Goal: Information Seeking & Learning: Check status

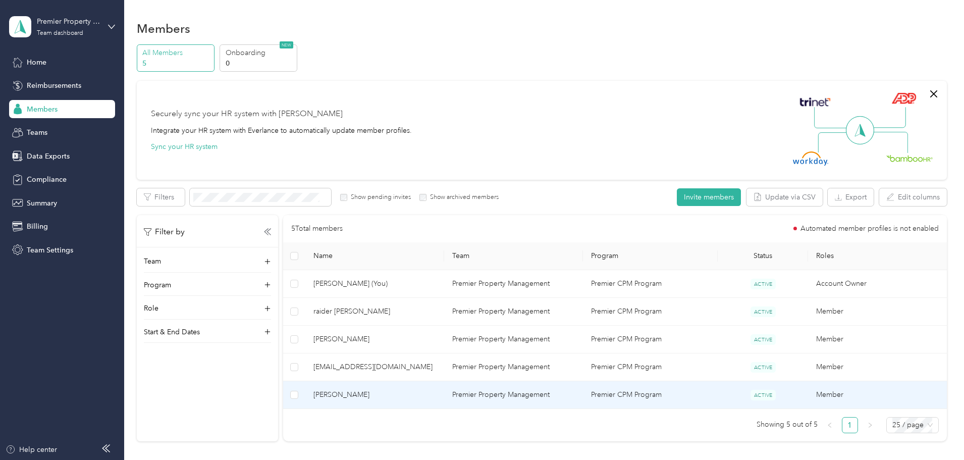
click at [387, 390] on span "[PERSON_NAME]" at bounding box center [374, 394] width 123 height 11
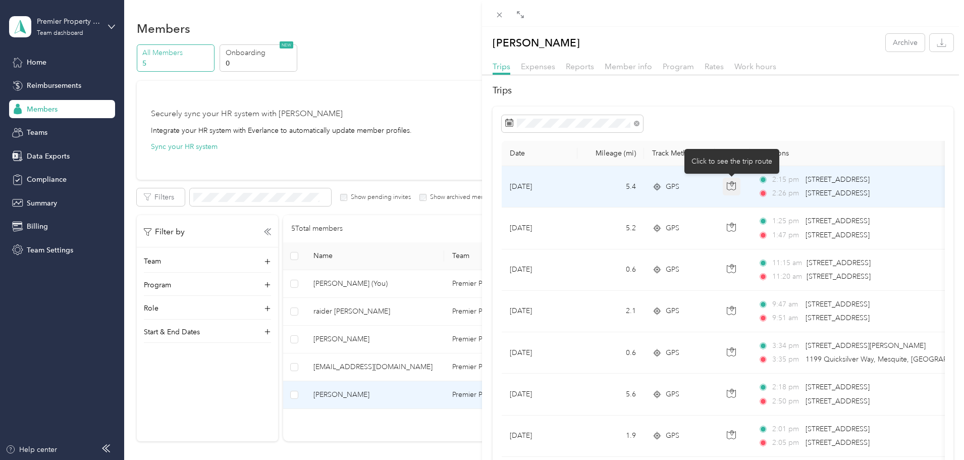
click at [730, 186] on icon "button" at bounding box center [731, 185] width 9 height 9
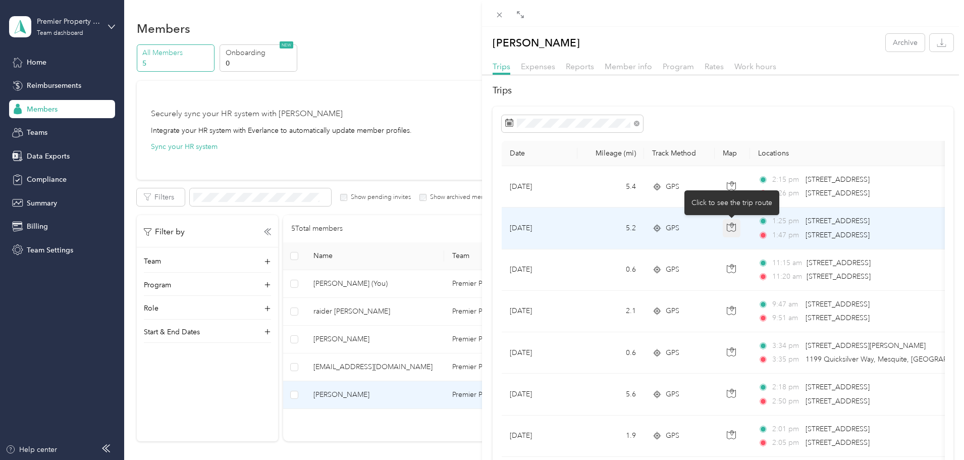
click at [728, 227] on icon "button" at bounding box center [731, 227] width 9 height 9
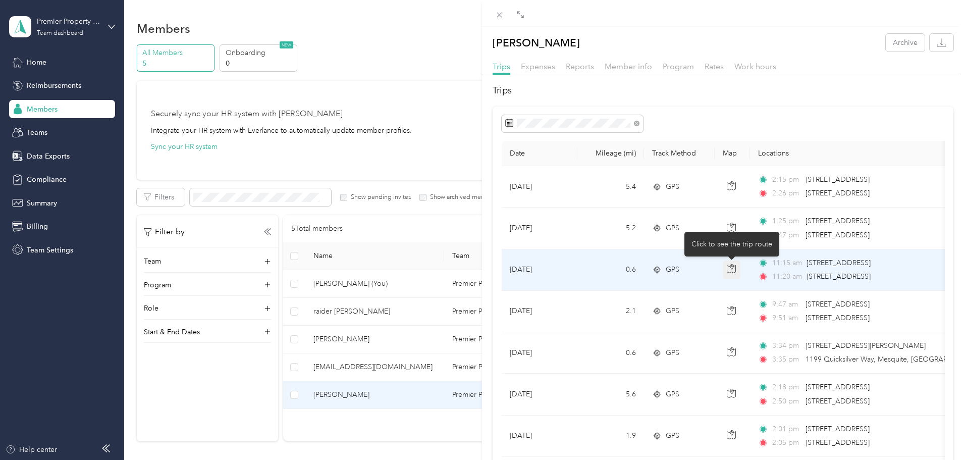
click at [731, 268] on icon "button" at bounding box center [731, 268] width 9 height 9
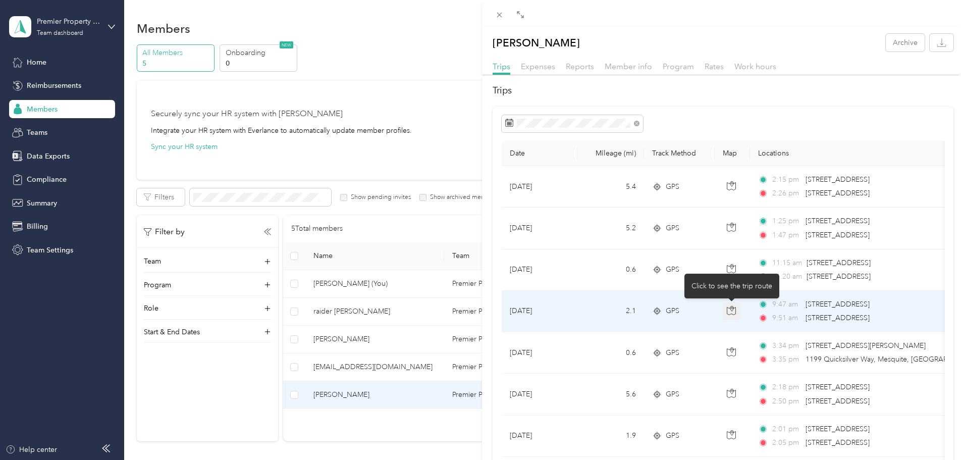
click at [729, 313] on icon "button" at bounding box center [731, 310] width 9 height 9
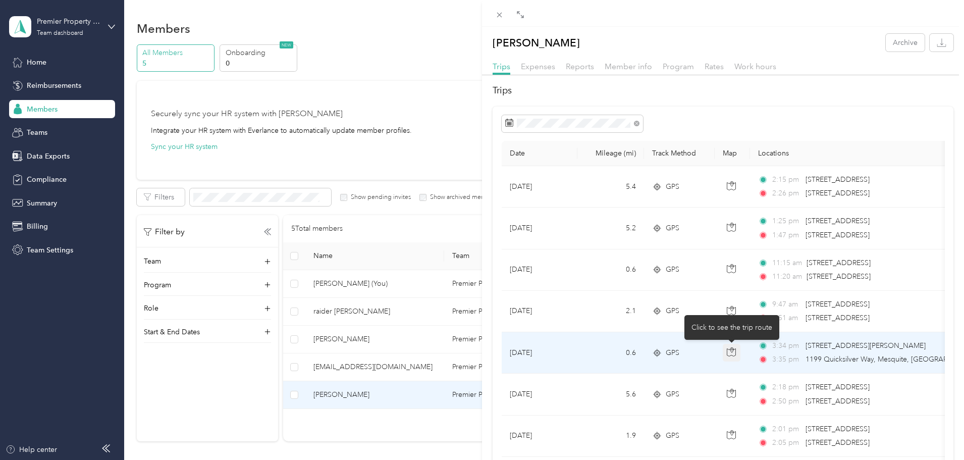
click at [729, 347] on icon "button" at bounding box center [731, 351] width 9 height 9
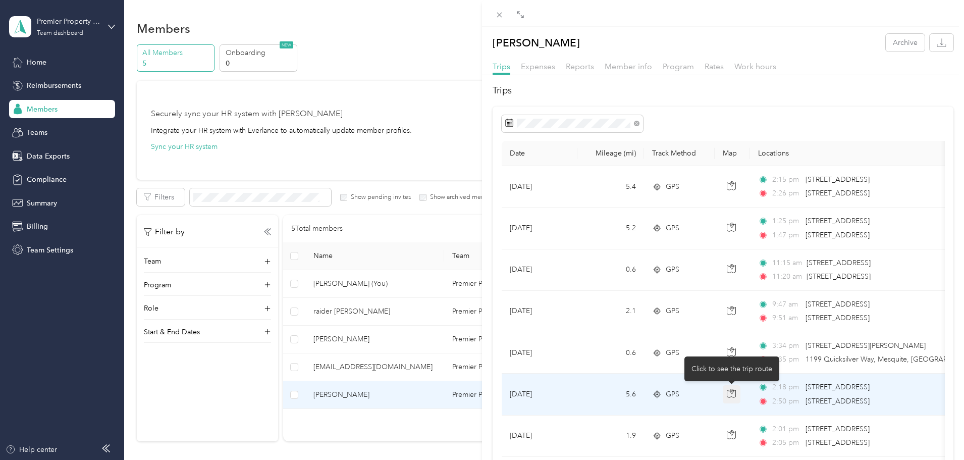
click at [732, 395] on icon "button" at bounding box center [731, 393] width 9 height 9
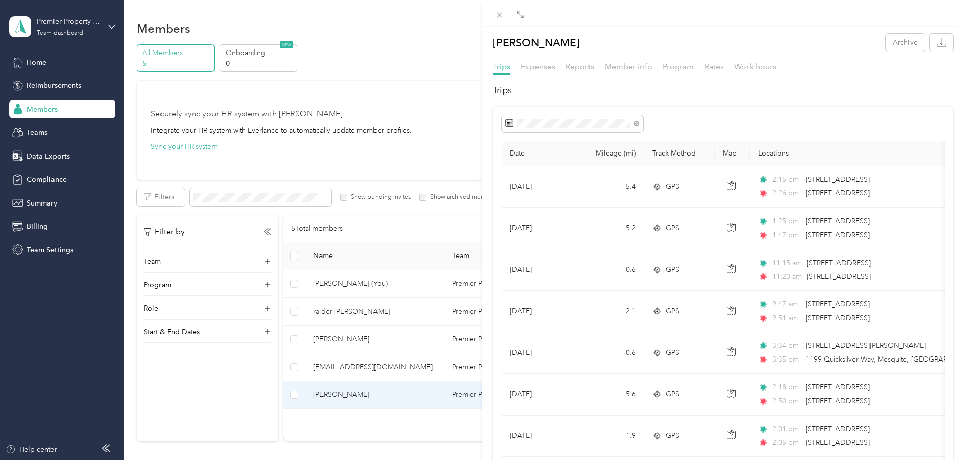
click at [803, 96] on h2 "Trips" at bounding box center [722, 91] width 461 height 14
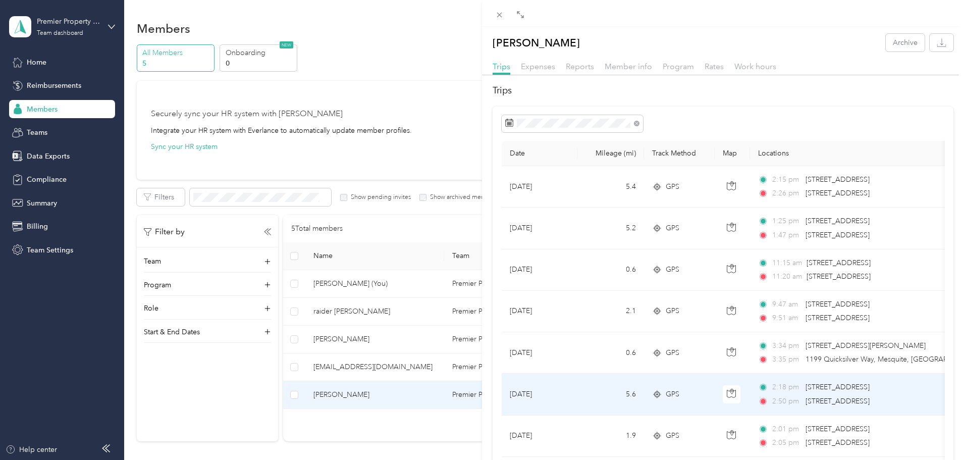
click at [576, 385] on td "[DATE]" at bounding box center [540, 393] width 76 height 41
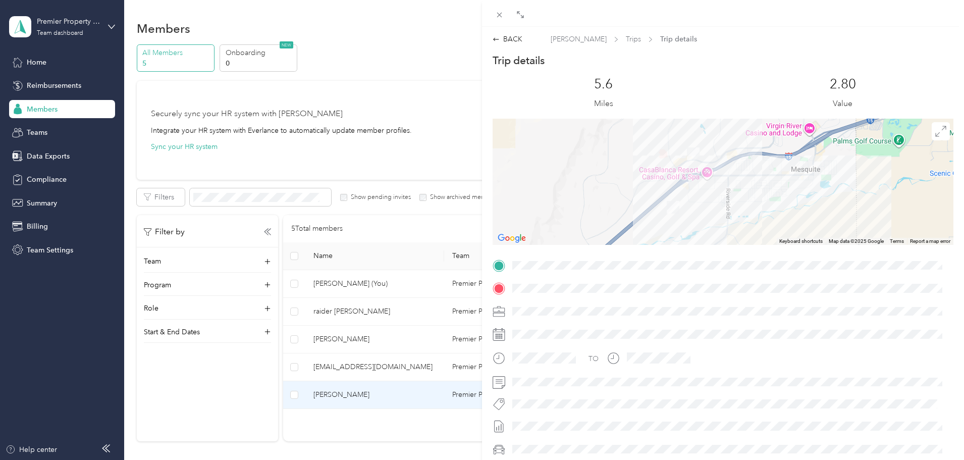
click at [726, 177] on div at bounding box center [722, 182] width 461 height 126
click at [777, 173] on div at bounding box center [722, 182] width 461 height 126
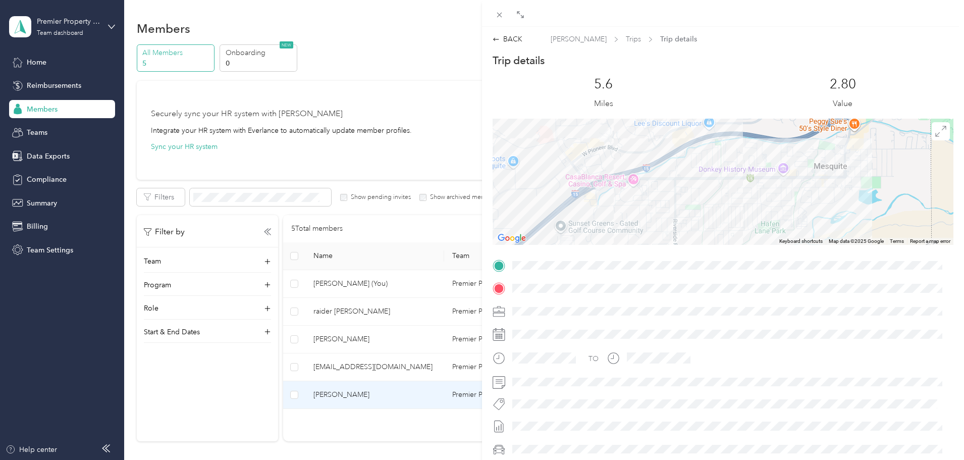
click at [708, 189] on div at bounding box center [722, 182] width 461 height 126
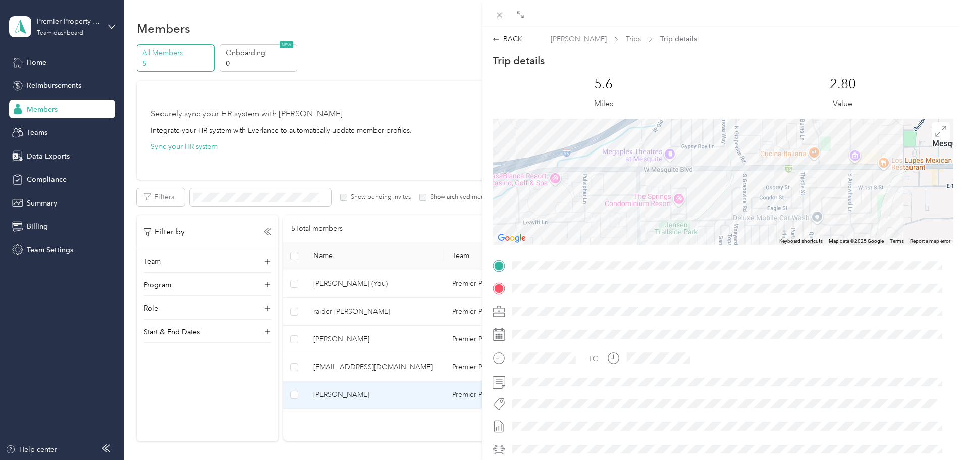
click at [708, 189] on div at bounding box center [722, 182] width 461 height 126
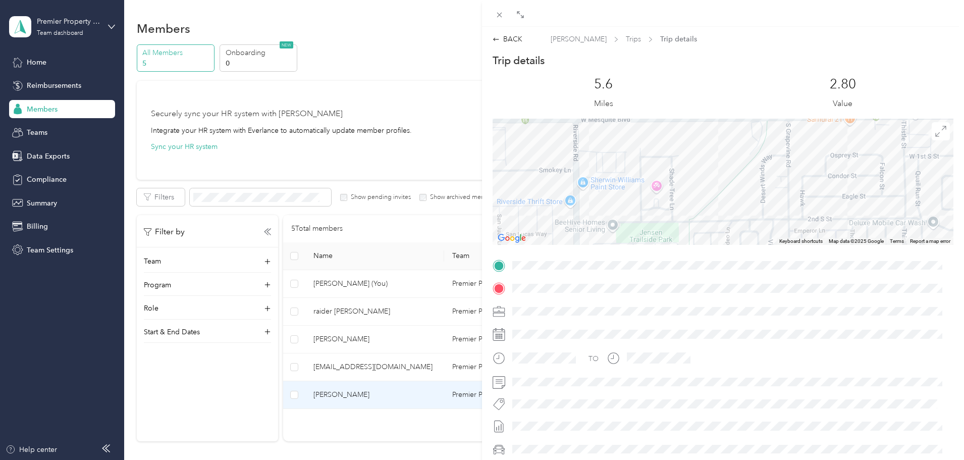
drag, startPoint x: 676, startPoint y: 216, endPoint x: 687, endPoint y: 184, distance: 33.7
click at [687, 184] on div at bounding box center [722, 182] width 461 height 126
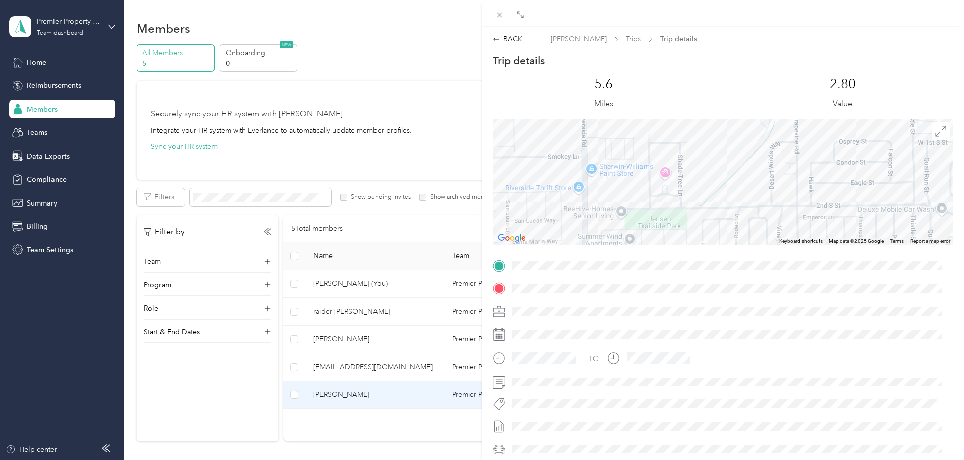
drag, startPoint x: 687, startPoint y: 187, endPoint x: 695, endPoint y: 175, distance: 14.8
click at [695, 175] on div at bounding box center [722, 182] width 461 height 126
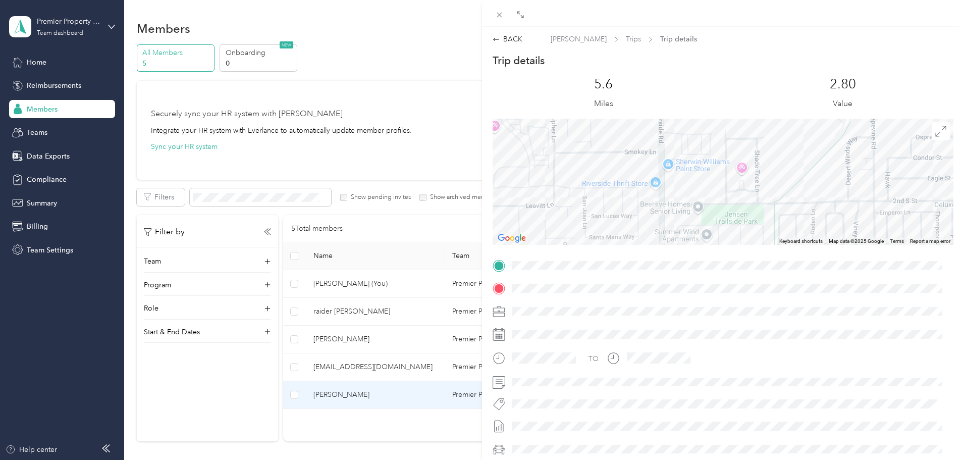
drag, startPoint x: 793, startPoint y: 154, endPoint x: 821, endPoint y: 177, distance: 35.9
click at [821, 177] on div at bounding box center [722, 182] width 461 height 126
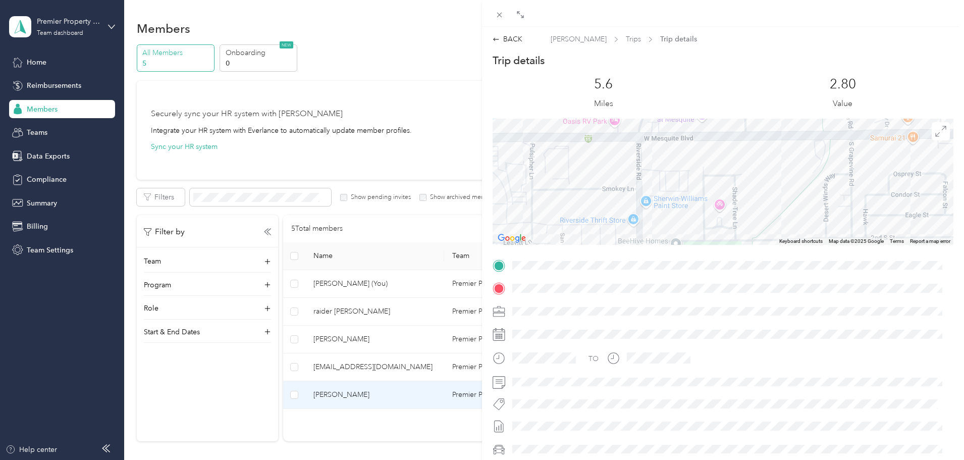
drag, startPoint x: 675, startPoint y: 221, endPoint x: 652, endPoint y: 257, distance: 43.1
click at [652, 257] on div "Trip details This trip cannot be edited because it is either under review, appr…" at bounding box center [722, 278] width 461 height 450
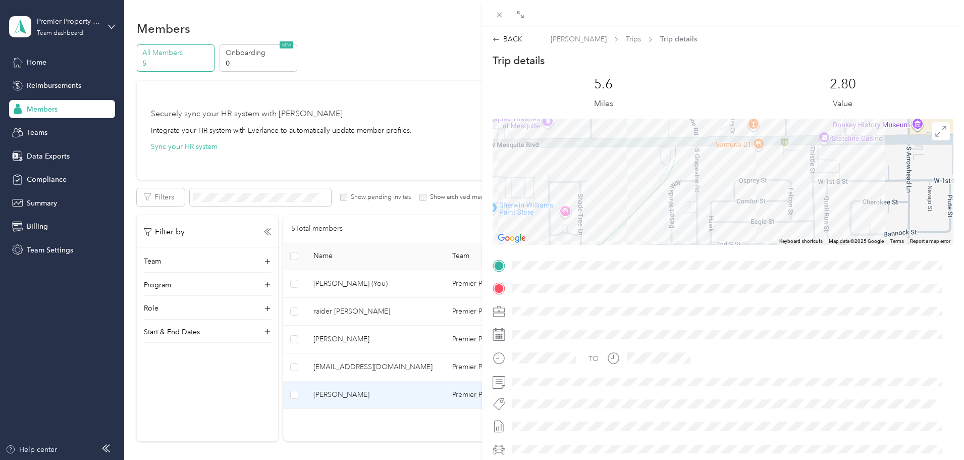
drag, startPoint x: 816, startPoint y: 156, endPoint x: 659, endPoint y: 164, distance: 157.1
click at [659, 164] on div at bounding box center [722, 182] width 461 height 126
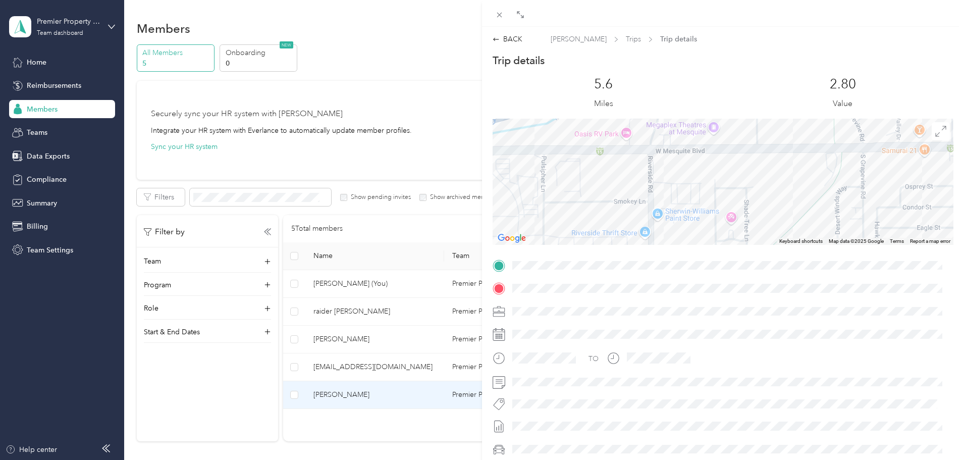
drag, startPoint x: 696, startPoint y: 176, endPoint x: 862, endPoint y: 181, distance: 166.1
click at [862, 181] on div at bounding box center [722, 182] width 461 height 126
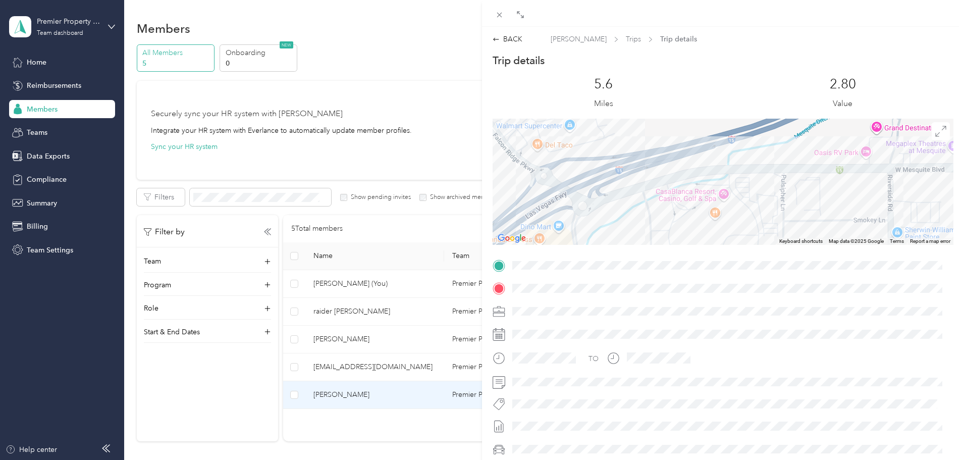
drag, startPoint x: 616, startPoint y: 167, endPoint x: 858, endPoint y: 186, distance: 242.9
click at [858, 186] on div at bounding box center [722, 182] width 461 height 126
click at [515, 41] on div "BACK" at bounding box center [507, 39] width 30 height 11
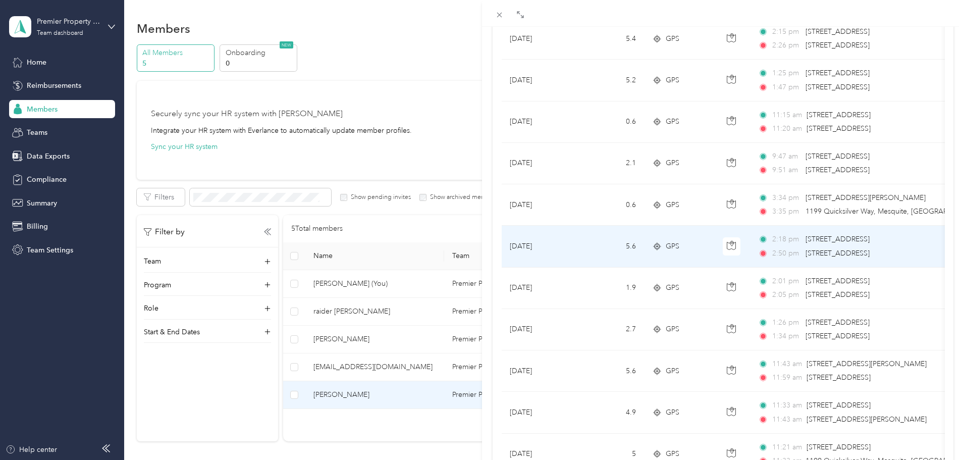
scroll to position [151, 0]
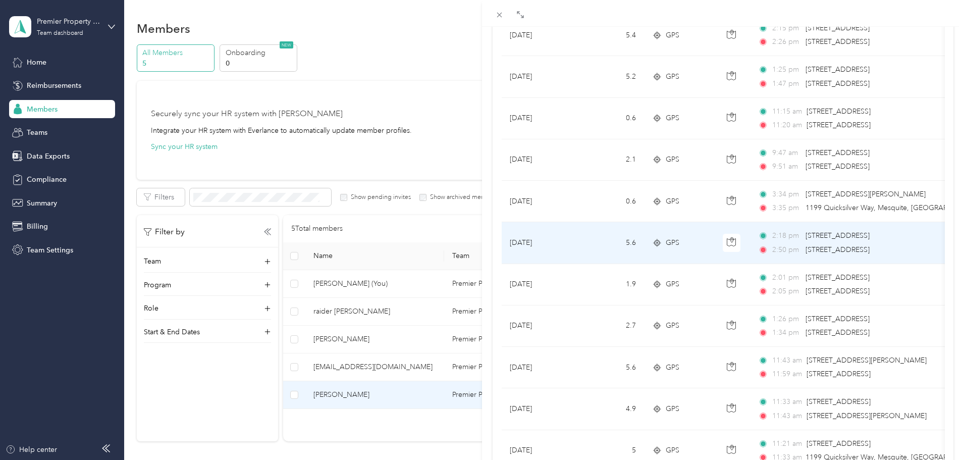
click at [669, 247] on span "GPS" at bounding box center [673, 242] width 14 height 11
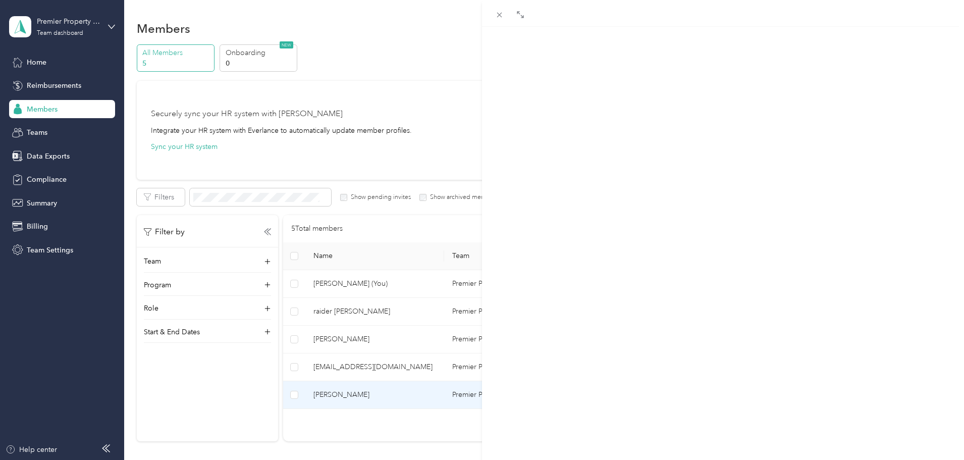
scroll to position [123, 0]
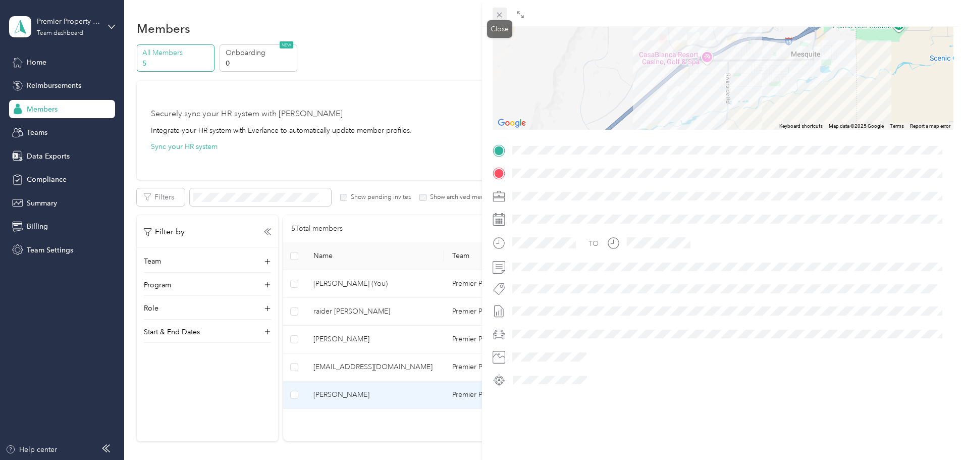
click at [500, 18] on icon at bounding box center [499, 15] width 9 height 9
